Goal: Complete application form

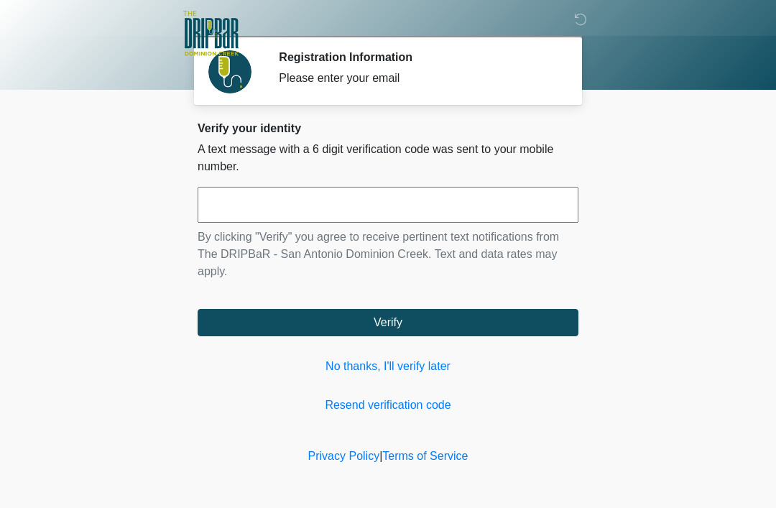
click at [401, 217] on input "text" at bounding box center [388, 205] width 381 height 36
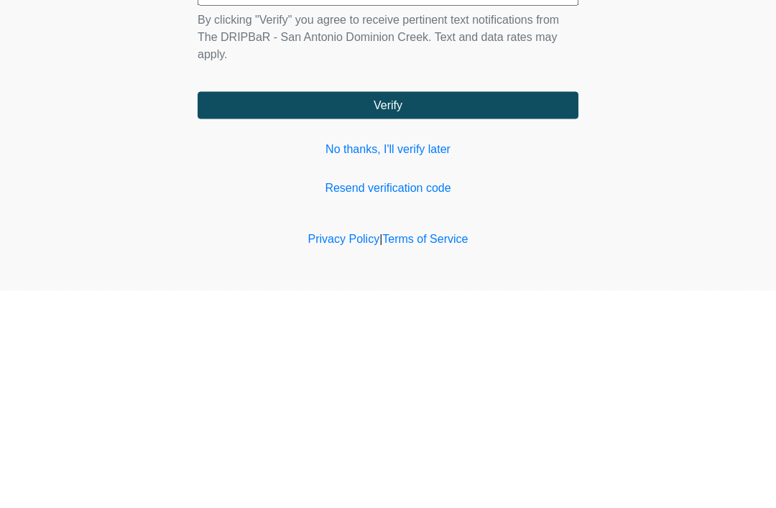
type input "******"
click at [509, 309] on button "Verify" at bounding box center [388, 322] width 381 height 27
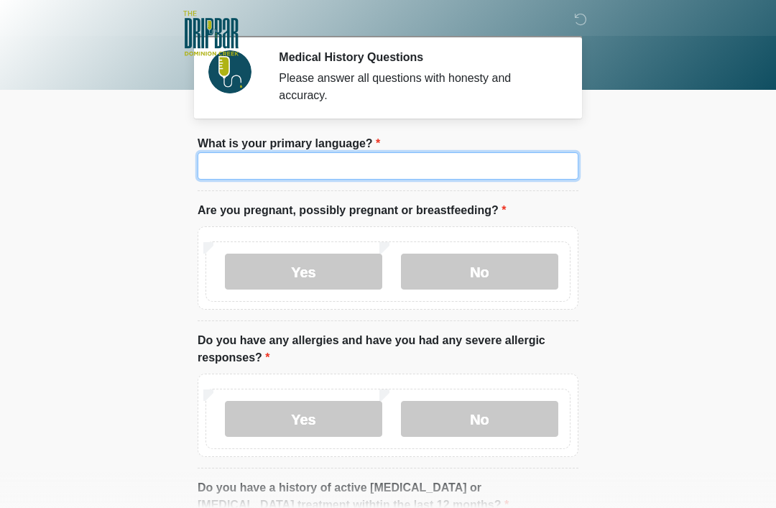
click at [486, 152] on input "What is your primary language?" at bounding box center [388, 165] width 381 height 27
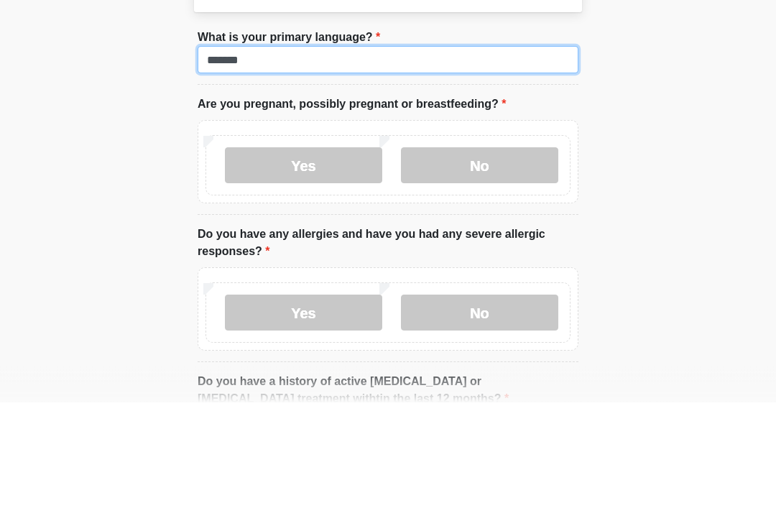
type input "*******"
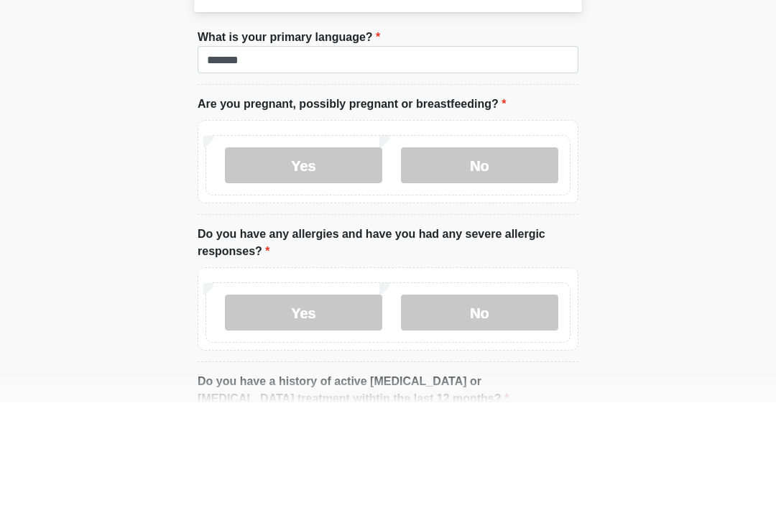
click at [524, 254] on label "No" at bounding box center [479, 272] width 157 height 36
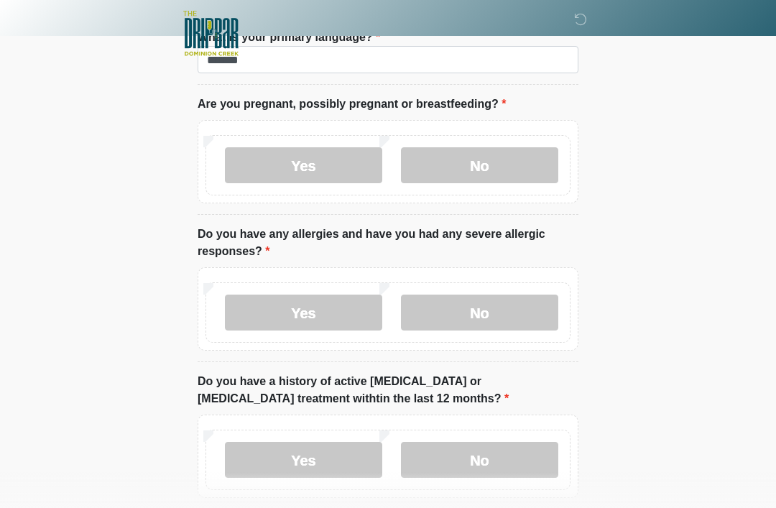
click at [530, 314] on label "No" at bounding box center [479, 313] width 157 height 36
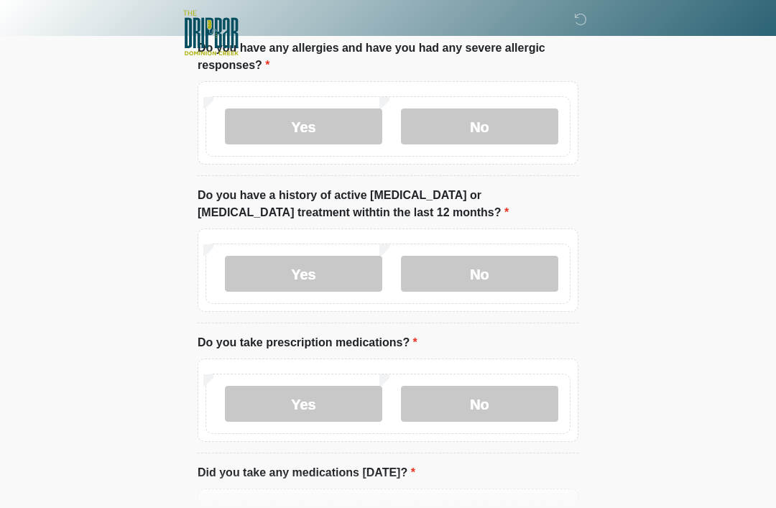
click at [521, 277] on label "No" at bounding box center [479, 274] width 157 height 36
click at [509, 397] on label "No" at bounding box center [479, 404] width 157 height 36
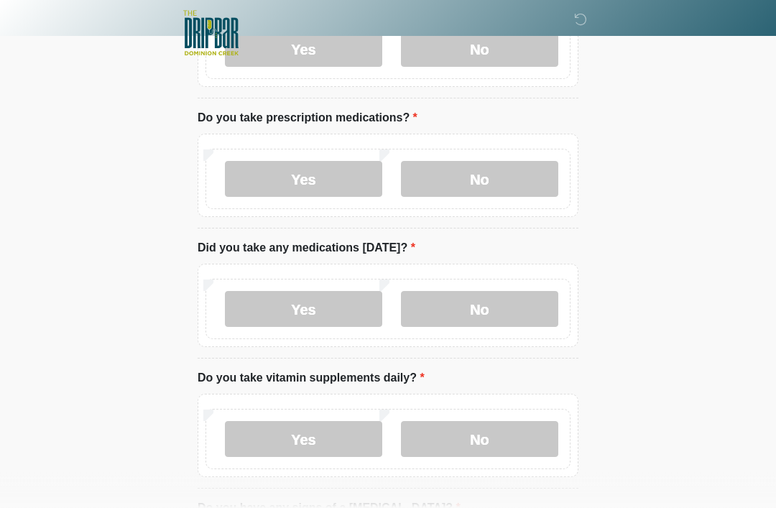
click at [532, 318] on label "No" at bounding box center [479, 310] width 157 height 36
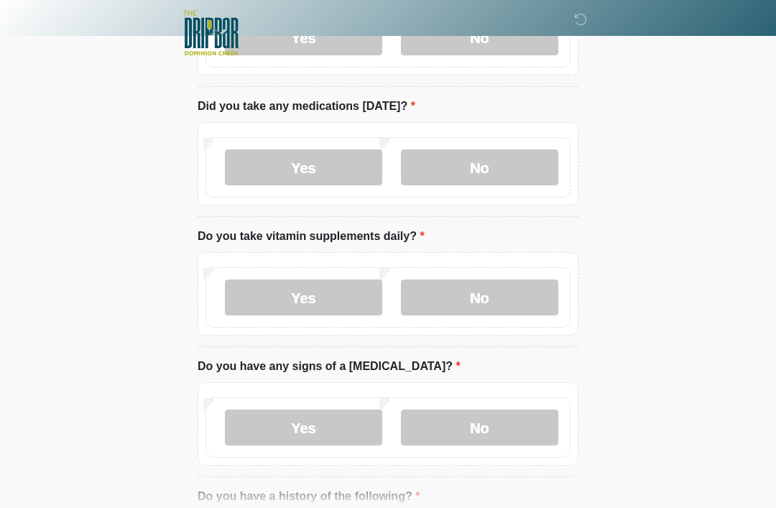
scroll to position [660, 0]
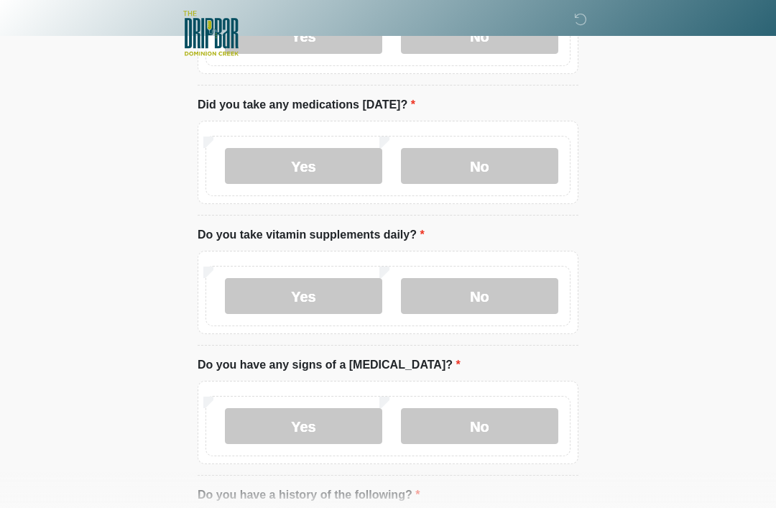
click at [521, 306] on label "No" at bounding box center [479, 296] width 157 height 36
click at [339, 306] on label "Yes" at bounding box center [303, 296] width 157 height 36
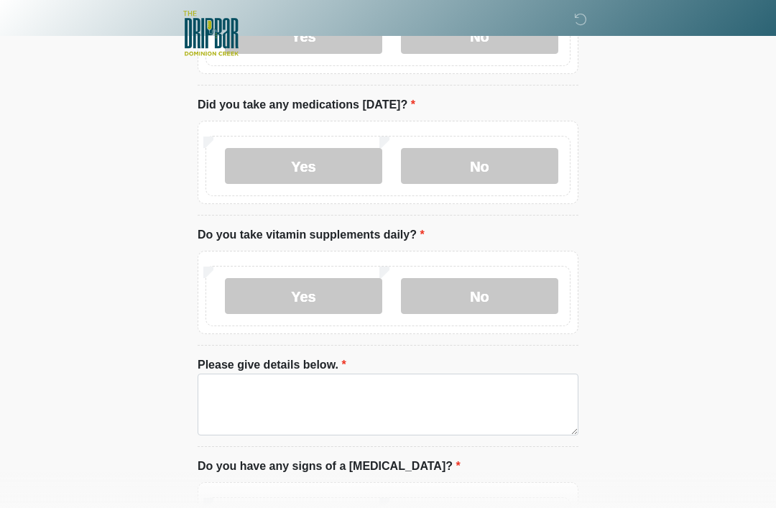
click at [531, 293] on label "No" at bounding box center [479, 296] width 157 height 36
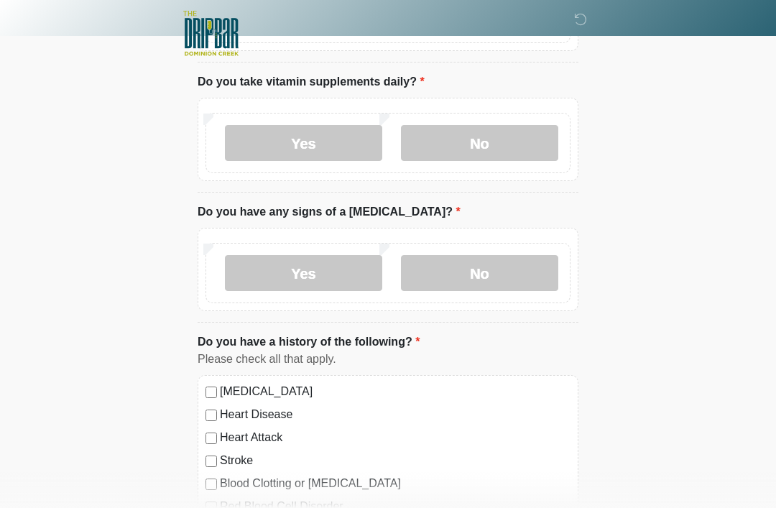
click at [520, 258] on label "No" at bounding box center [479, 273] width 157 height 36
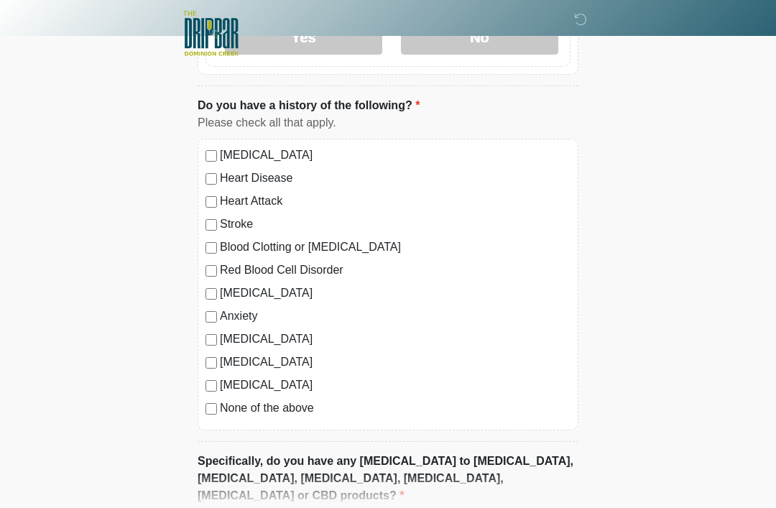
scroll to position [1053, 0]
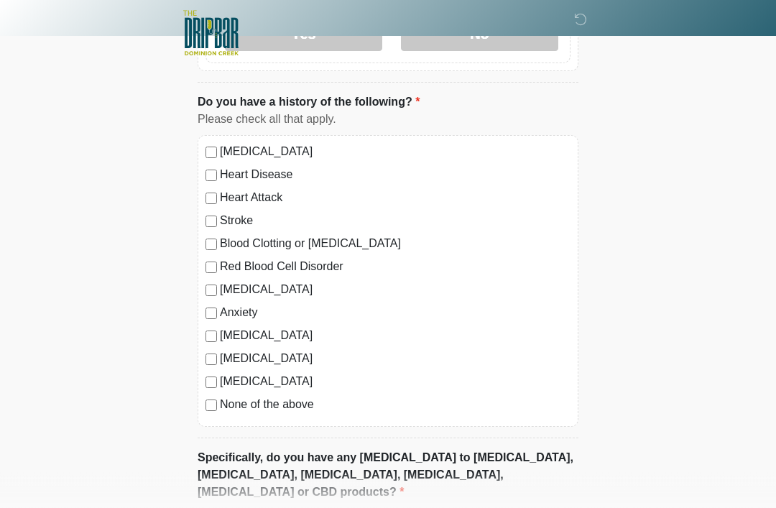
click at [249, 315] on label "Anxiety" at bounding box center [395, 313] width 351 height 17
click at [265, 284] on label "[MEDICAL_DATA]" at bounding box center [395, 290] width 351 height 17
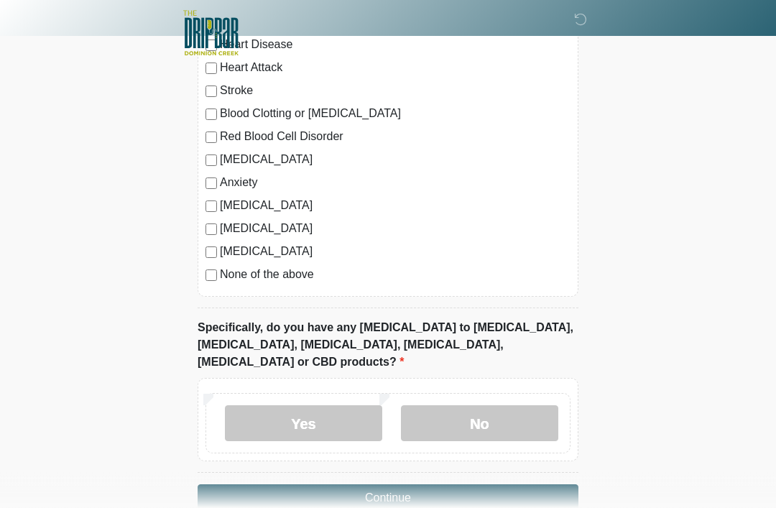
scroll to position [1185, 0]
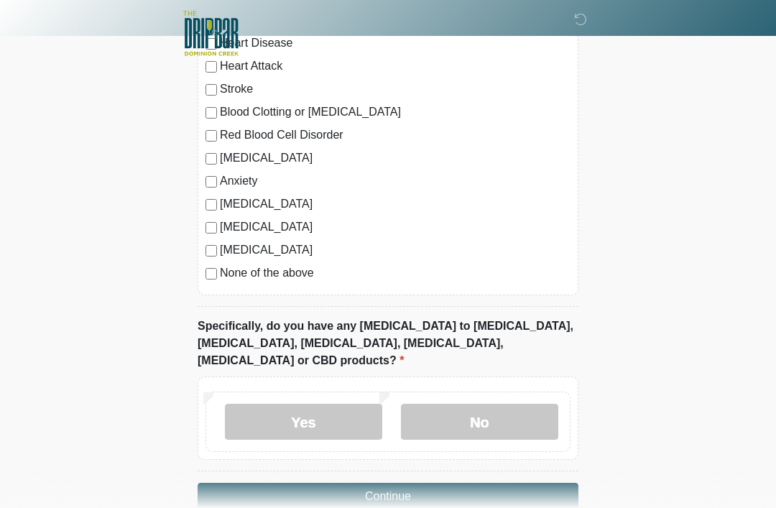
click at [487, 404] on label "No" at bounding box center [479, 422] width 157 height 36
click at [501, 483] on button "Continue" at bounding box center [388, 496] width 381 height 27
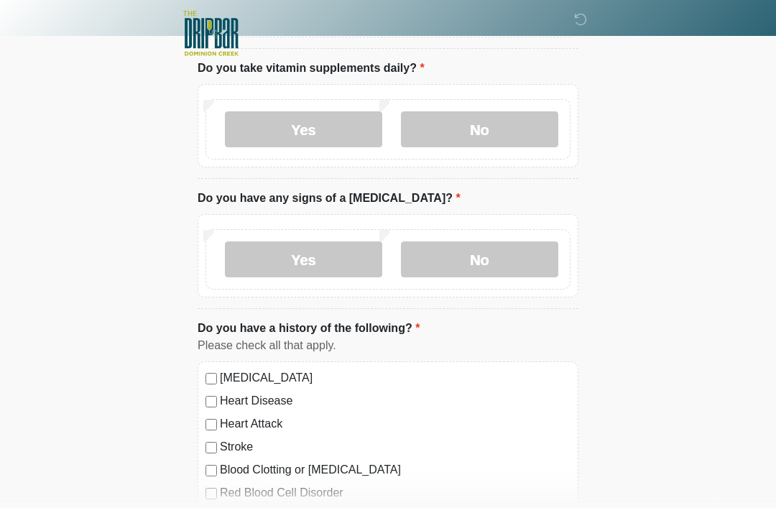
scroll to position [0, 0]
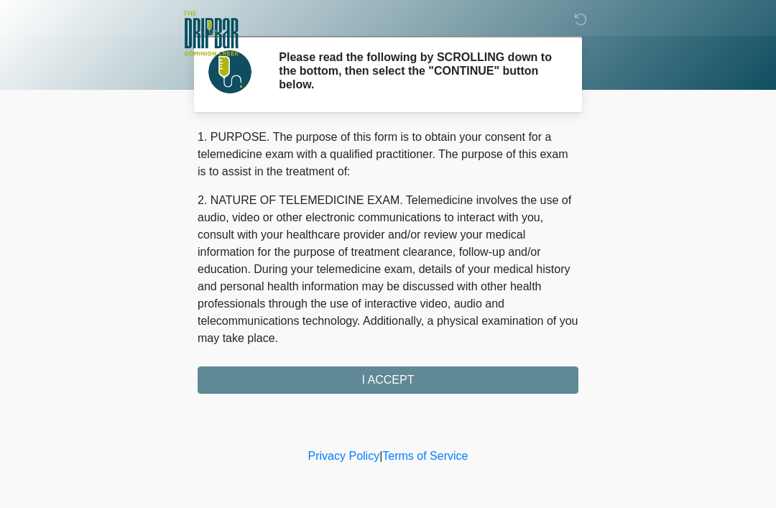
click at [522, 374] on div "1. PURPOSE. The purpose of this form is to obtain your consent for a telemedici…" at bounding box center [388, 261] width 381 height 265
click at [431, 379] on div "1. PURPOSE. The purpose of this form is to obtain your consent for a telemedici…" at bounding box center [388, 261] width 381 height 265
click at [430, 379] on div "1. PURPOSE. The purpose of this form is to obtain your consent for a telemedici…" at bounding box center [388, 261] width 381 height 265
click at [518, 101] on section "Please read the following by SCROLLING down to the bottom, then select the "CON…" at bounding box center [388, 74] width 388 height 76
click at [468, 374] on div "1. PURPOSE. The purpose of this form is to obtain your consent for a telemedici…" at bounding box center [388, 261] width 381 height 265
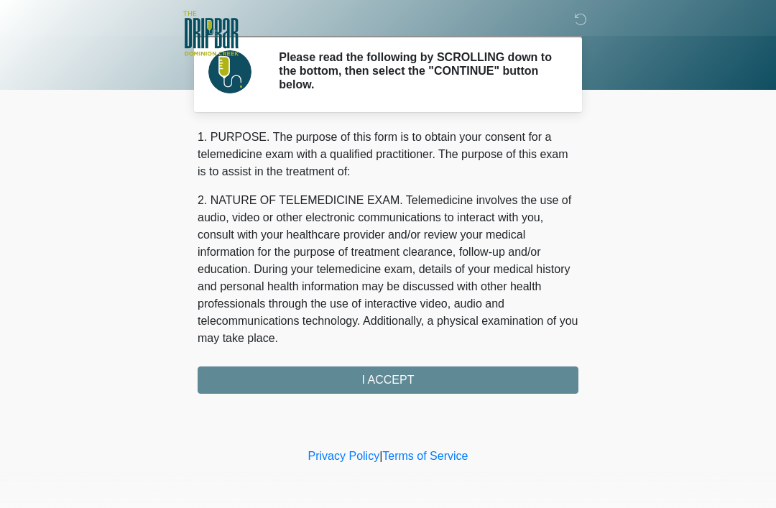
click at [468, 374] on div "1. PURPOSE. The purpose of this form is to obtain your consent for a telemedici…" at bounding box center [388, 261] width 381 height 265
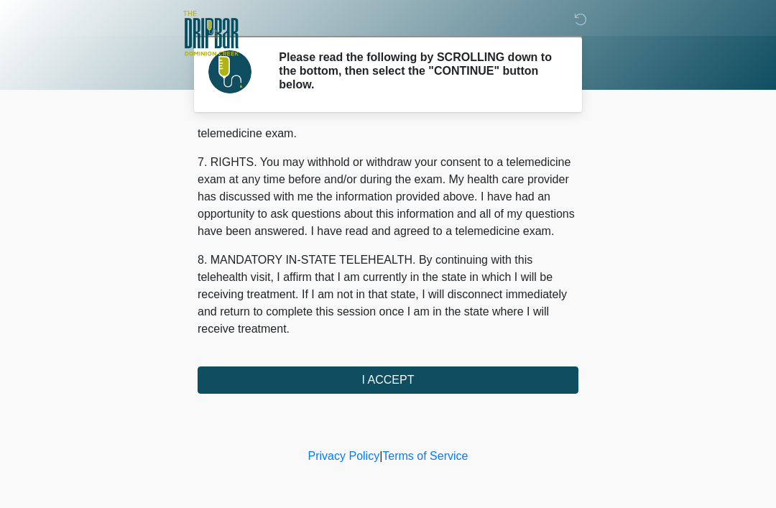
click at [471, 378] on button "I ACCEPT" at bounding box center [388, 379] width 381 height 27
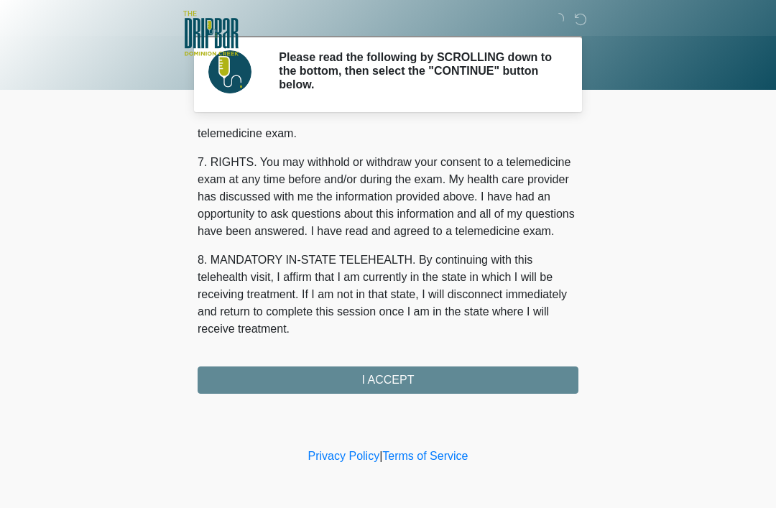
scroll to position [630, 0]
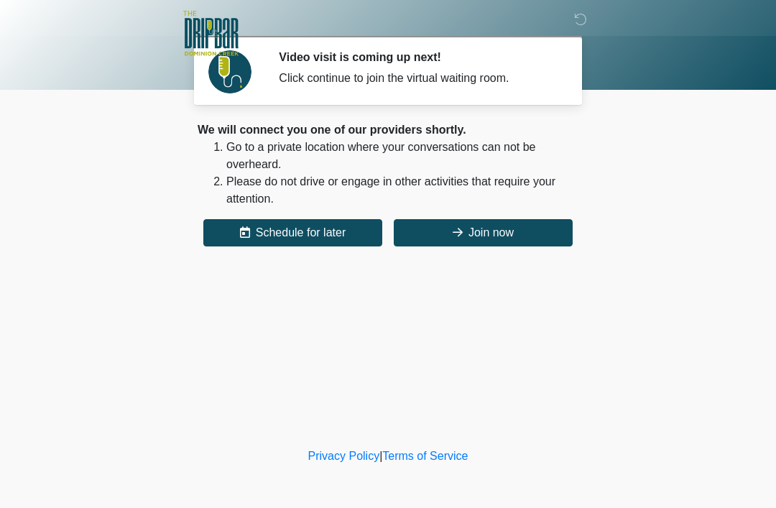
click at [539, 239] on button "Join now" at bounding box center [483, 232] width 179 height 27
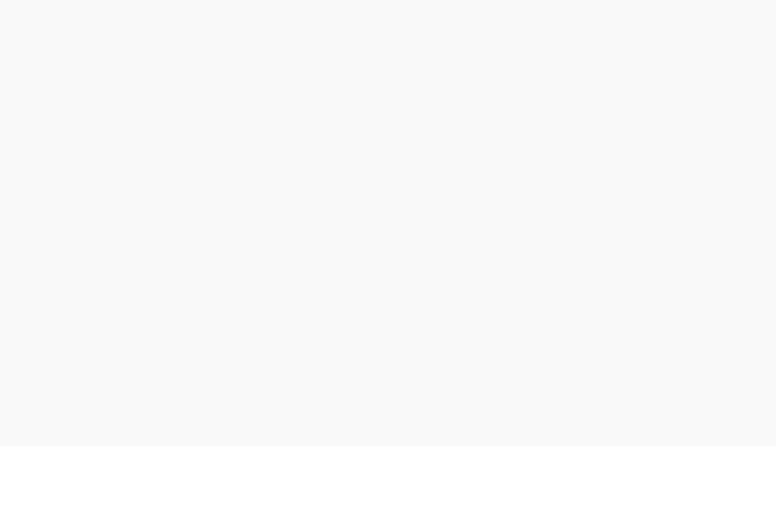
scroll to position [4, 0]
